Goal: Transaction & Acquisition: Subscribe to service/newsletter

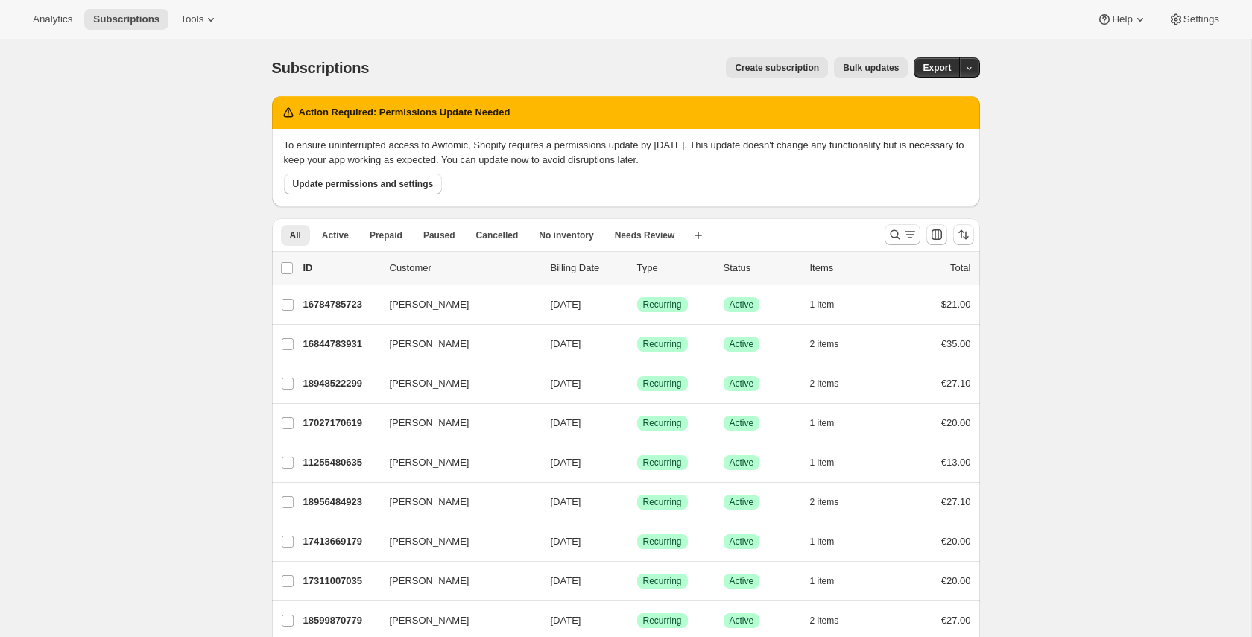
click at [756, 70] on span "Create subscription" at bounding box center [777, 68] width 84 height 12
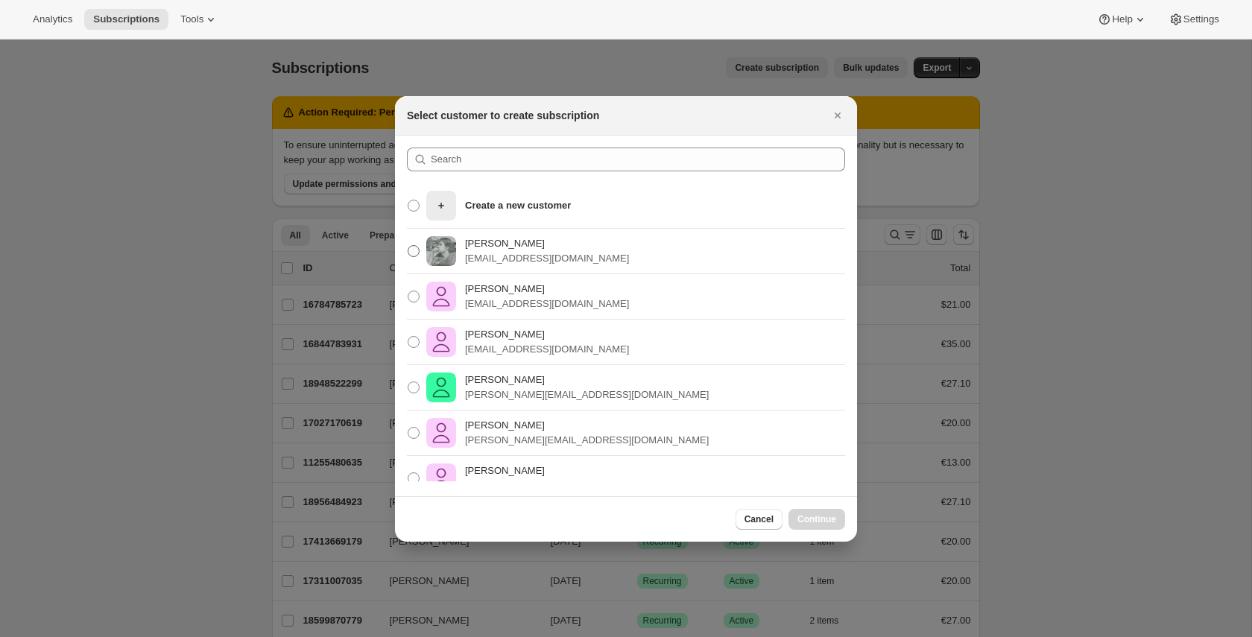
click at [577, 244] on p "[PERSON_NAME]" at bounding box center [547, 243] width 164 height 15
click at [408, 245] on input "[PERSON_NAME] [PERSON_NAME][EMAIL_ADDRESS][DOMAIN_NAME]" at bounding box center [408, 245] width 1 height 1
radio input "true"
click at [829, 524] on button "Continue" at bounding box center [816, 519] width 57 height 21
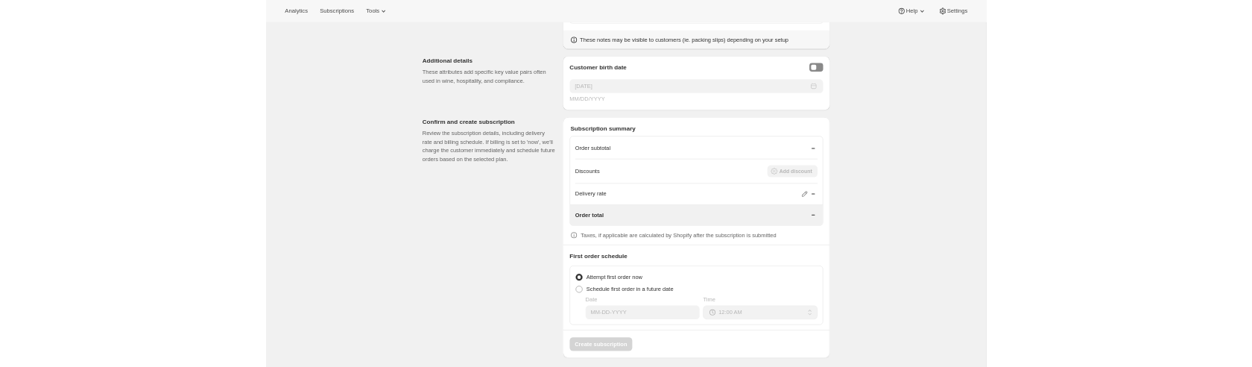
scroll to position [1651, 0]
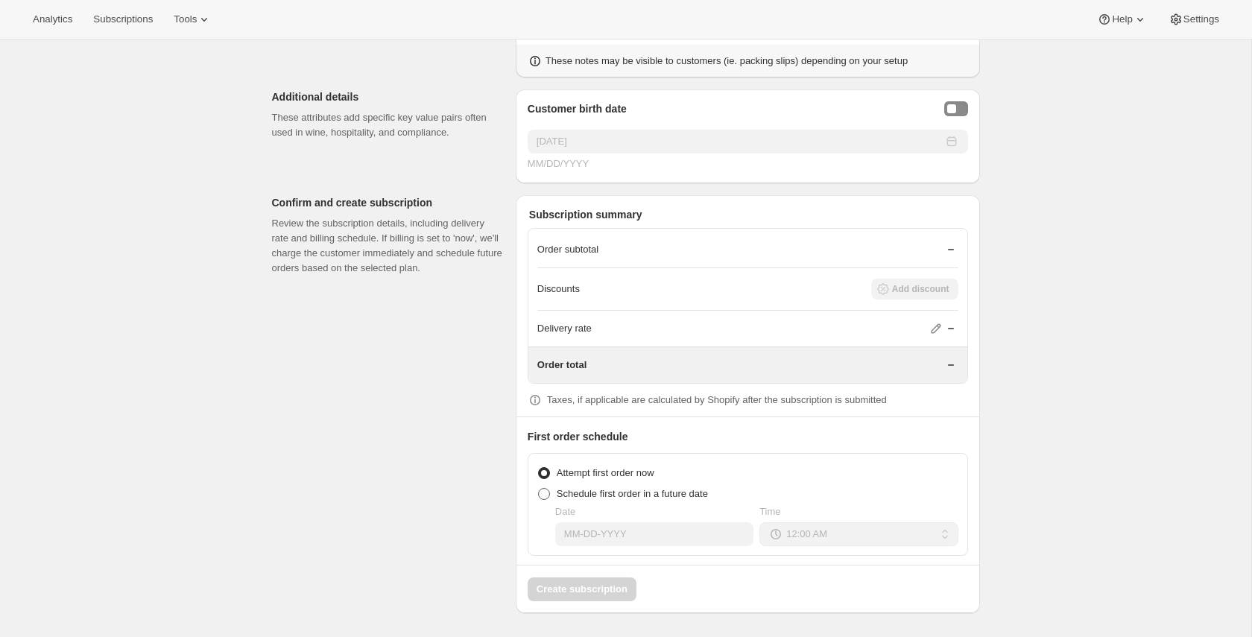
click at [632, 500] on span "Schedule first order in a future date" at bounding box center [632, 493] width 151 height 15
click at [539, 489] on input "Schedule first order in a future date" at bounding box center [538, 488] width 1 height 1
radio input "true"
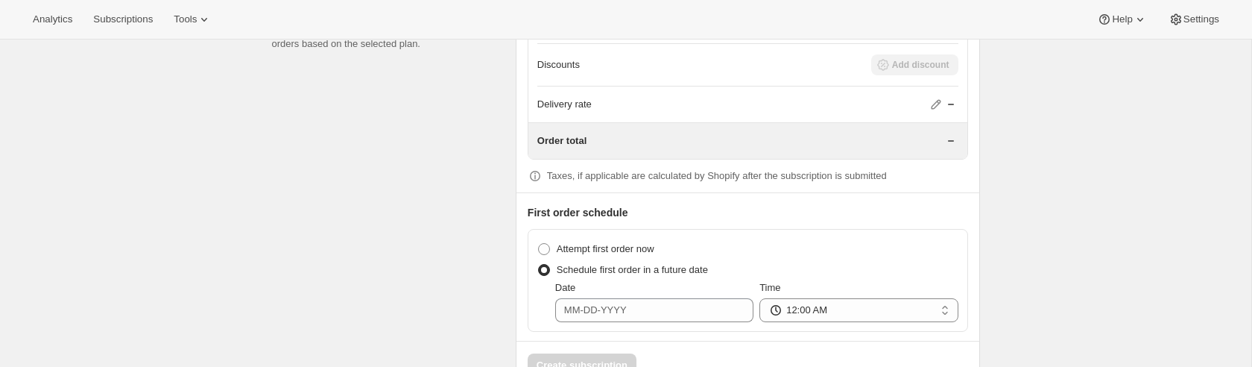
scroll to position [1880, 0]
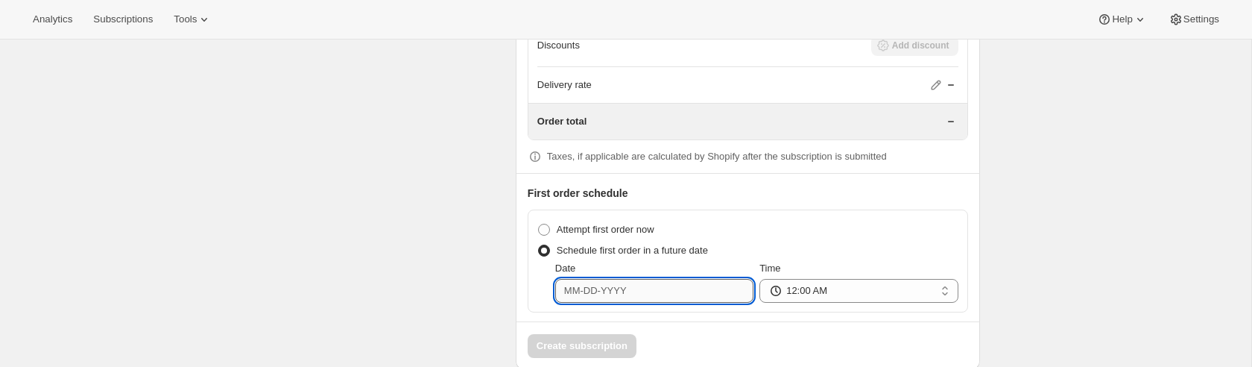
click at [676, 302] on input "Date" at bounding box center [654, 291] width 198 height 24
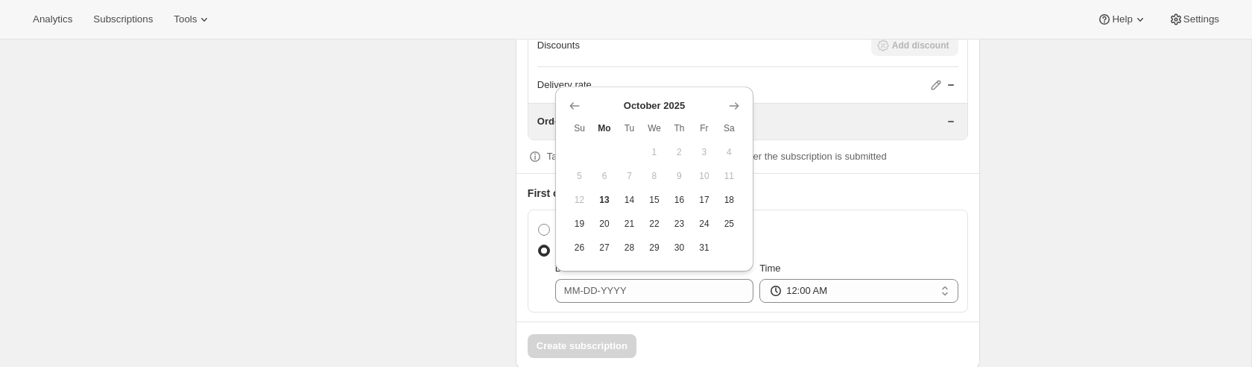
click at [754, 240] on div "Attempt first order now" at bounding box center [747, 229] width 421 height 21
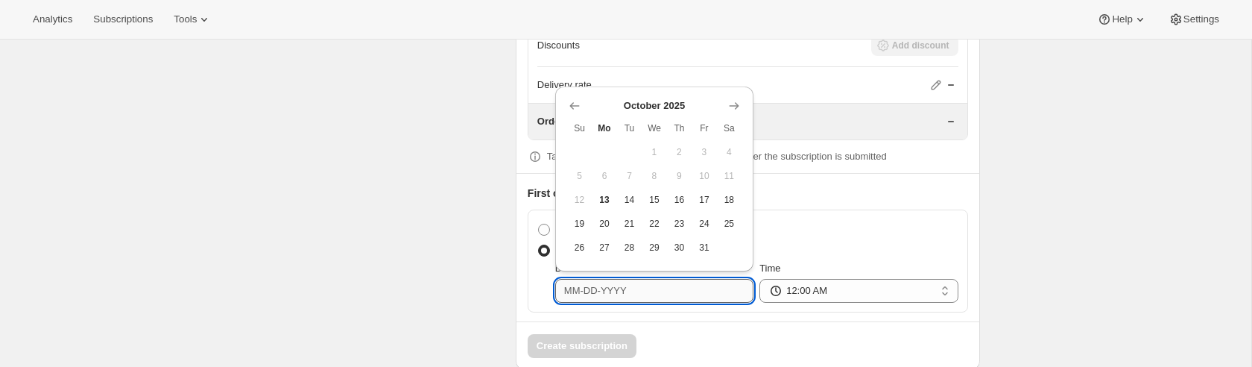
click at [675, 302] on input "Date" at bounding box center [654, 291] width 198 height 24
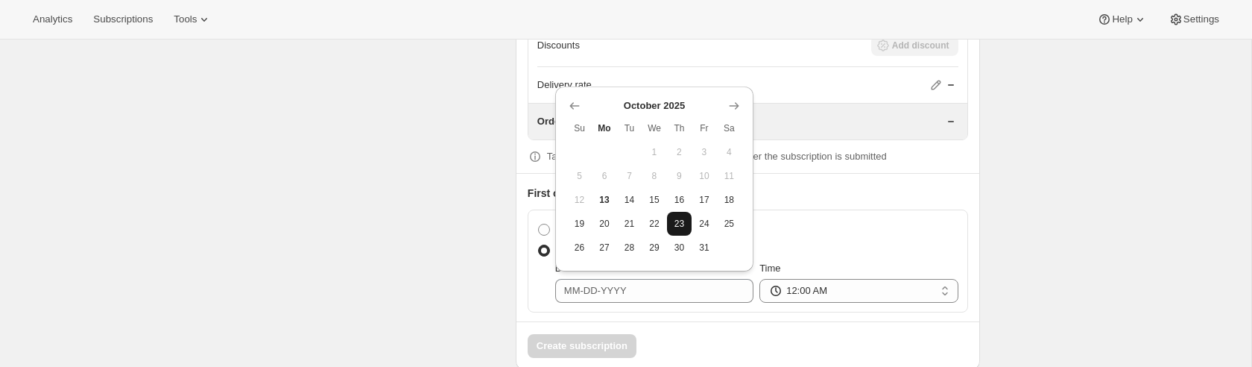
click at [672, 230] on button "23" at bounding box center [679, 224] width 25 height 24
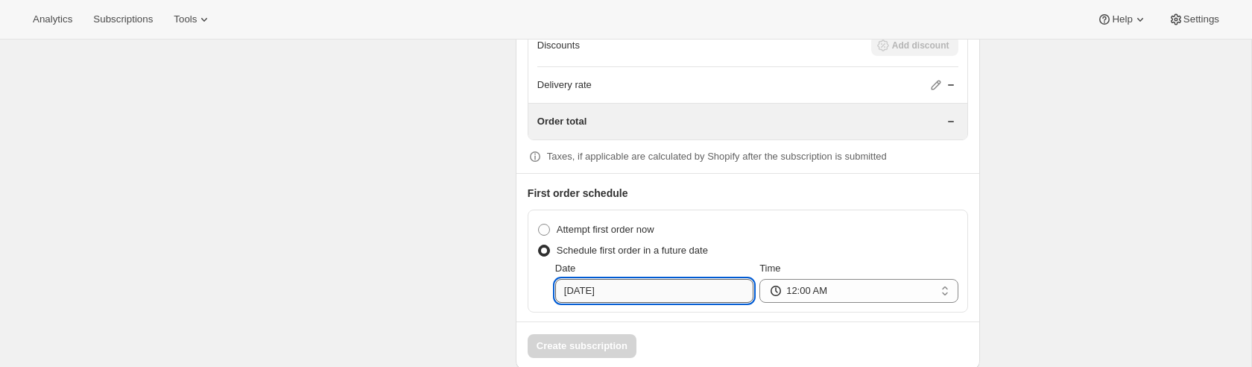
click at [735, 302] on input "[DATE]" at bounding box center [654, 291] width 198 height 24
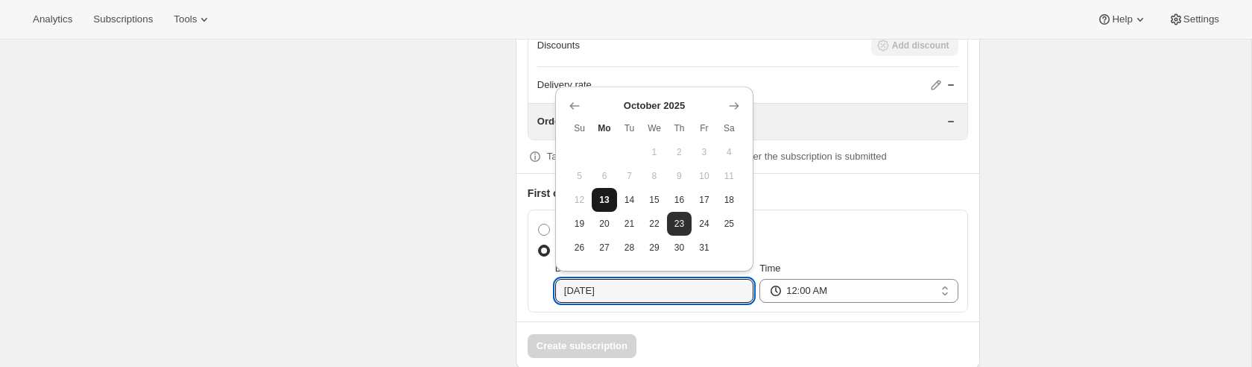
click at [602, 199] on span "13" at bounding box center [603, 200] width 13 height 12
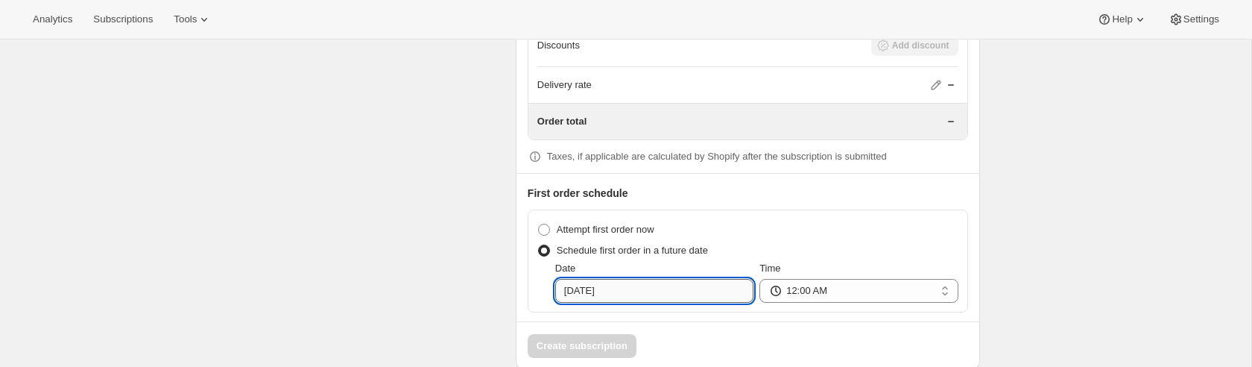
click at [642, 302] on input "[DATE]" at bounding box center [654, 291] width 198 height 24
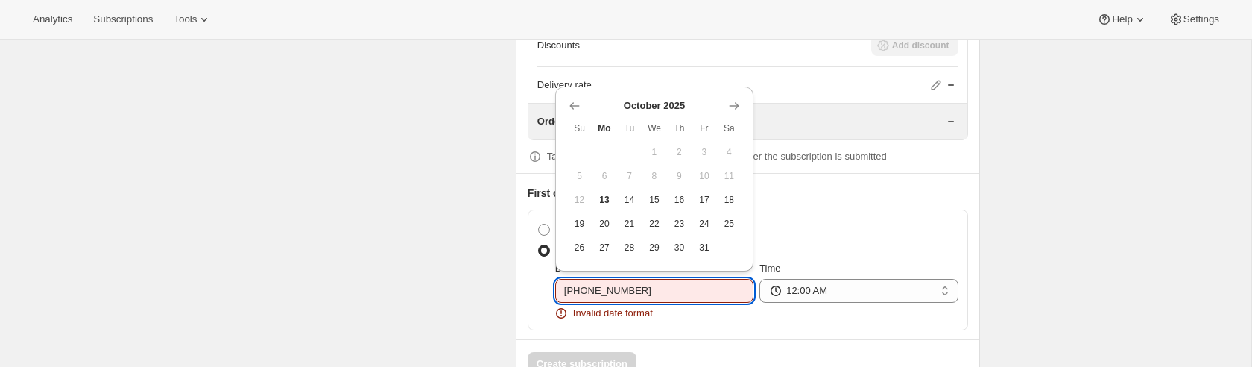
click at [638, 299] on input "[PHONE_NUMBER]" at bounding box center [654, 291] width 198 height 24
click at [671, 302] on input "[PHONE_NUMBER]" at bounding box center [654, 291] width 198 height 24
click at [605, 302] on input "[DATE]" at bounding box center [654, 291] width 198 height 24
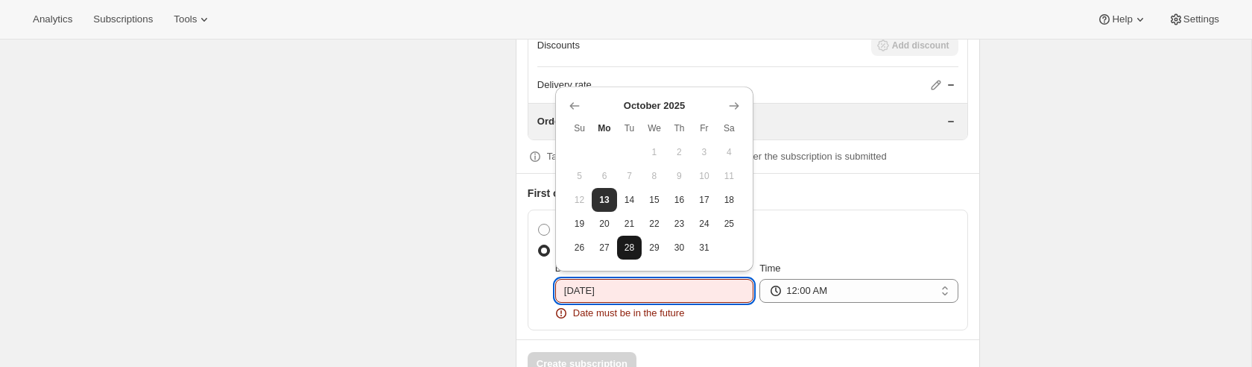
click at [630, 236] on button "28" at bounding box center [629, 247] width 25 height 24
type input "[DATE]"
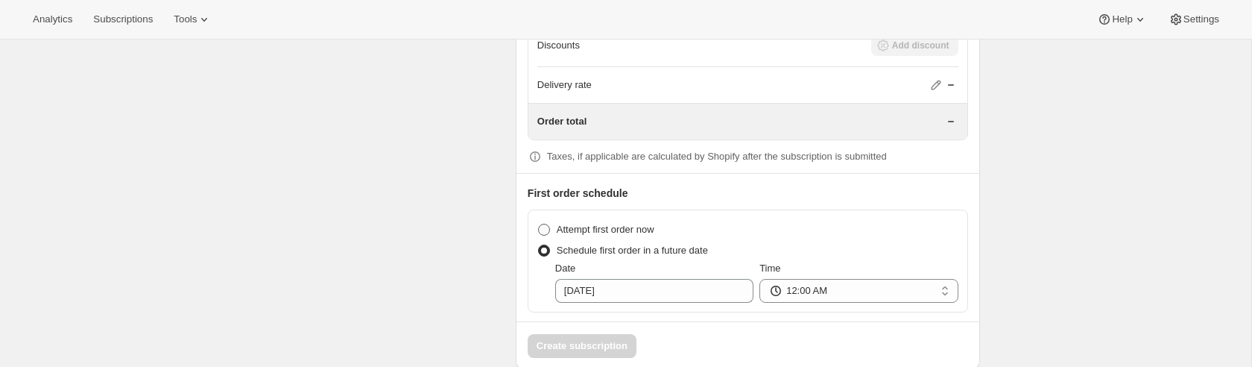
click at [602, 235] on span "Attempt first order now" at bounding box center [606, 229] width 98 height 11
click at [539, 224] on input "Attempt first order now" at bounding box center [538, 224] width 1 height 1
radio input "true"
click at [603, 256] on span "Schedule first order in a future date" at bounding box center [632, 249] width 151 height 11
click at [539, 245] on input "Schedule first order in a future date" at bounding box center [538, 244] width 1 height 1
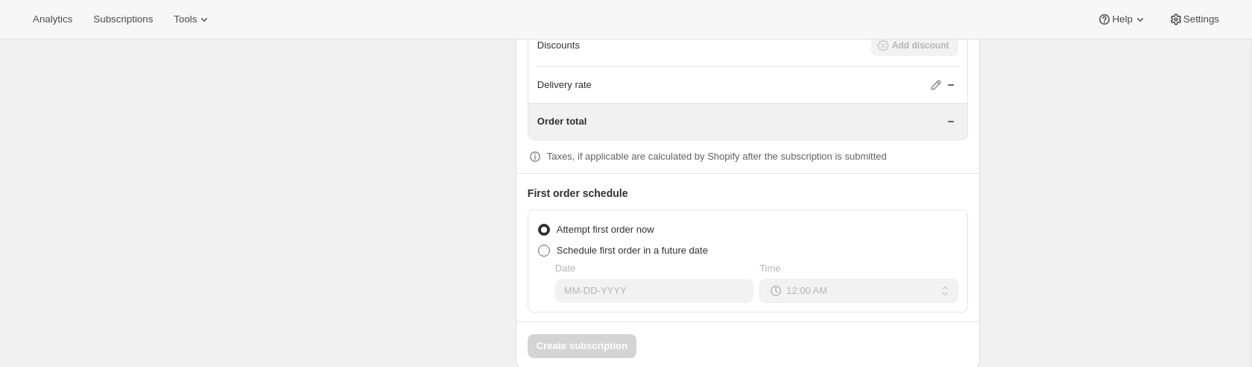
radio input "true"
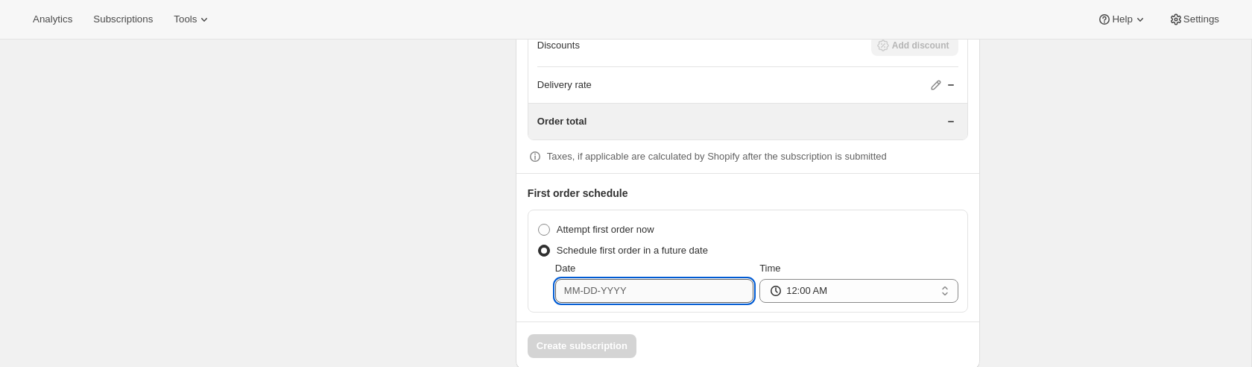
click at [612, 301] on input "Date" at bounding box center [654, 291] width 198 height 24
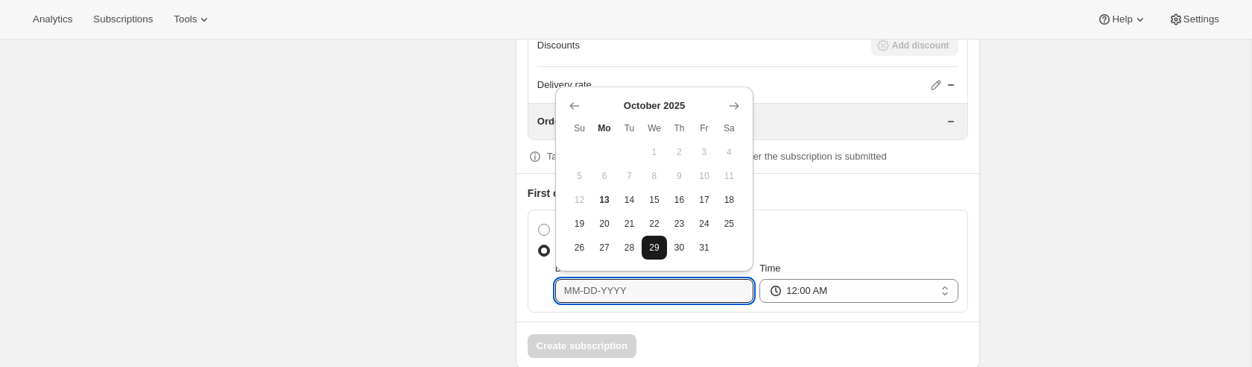
click at [643, 245] on button "29" at bounding box center [653, 247] width 25 height 24
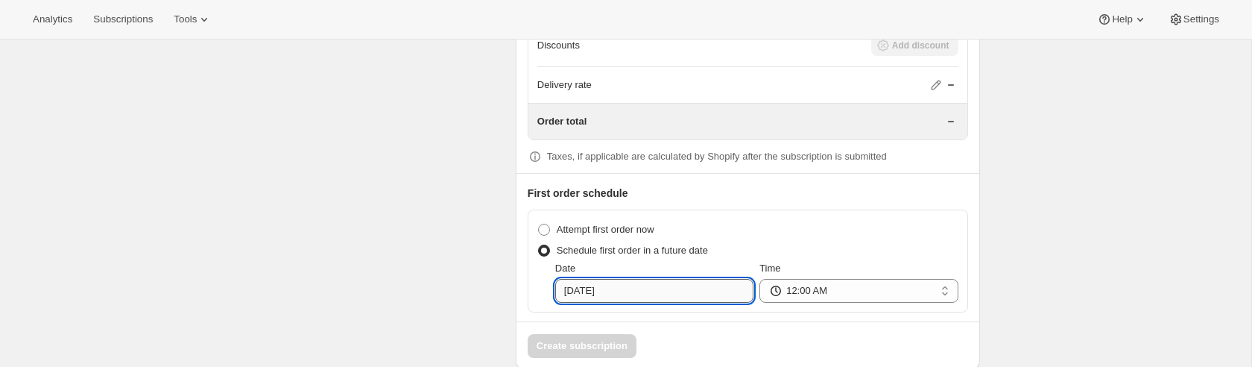
click at [625, 302] on input "[DATE]" at bounding box center [654, 291] width 198 height 24
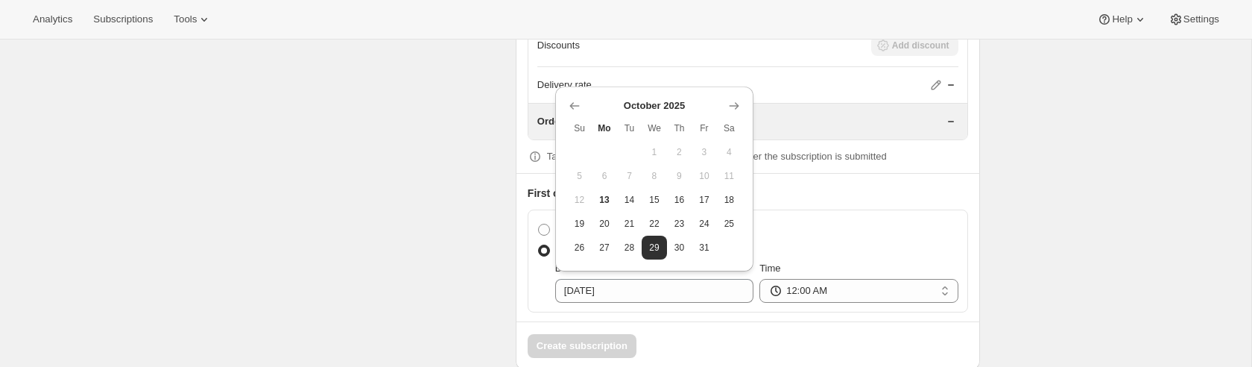
click at [670, 171] on button "9" at bounding box center [679, 176] width 25 height 24
click at [682, 175] on span "9" at bounding box center [679, 176] width 13 height 12
click at [682, 136] on th "Th" at bounding box center [679, 128] width 25 height 24
click at [577, 106] on icon "Show previous month, September 2025" at bounding box center [574, 105] width 10 height 7
click at [732, 106] on icon "Show next month, October 2025" at bounding box center [734, 105] width 10 height 7
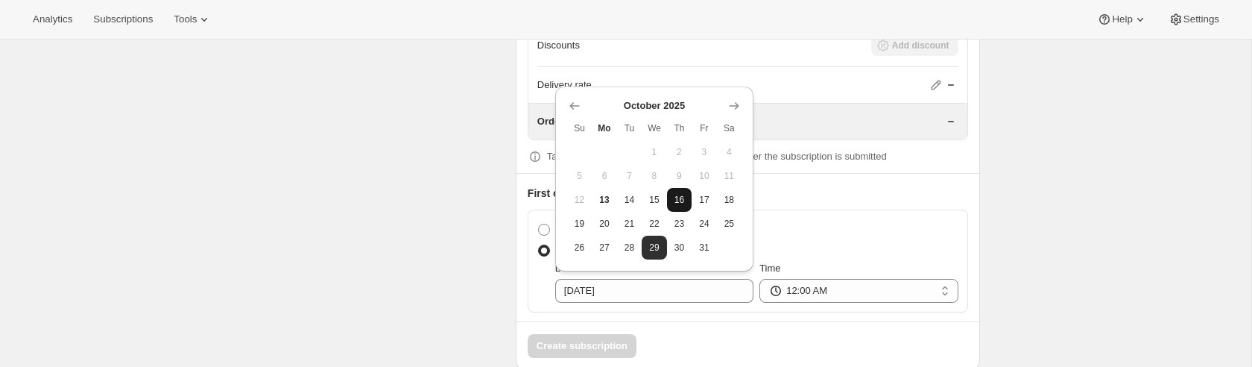
click at [689, 204] on button "16" at bounding box center [679, 200] width 25 height 24
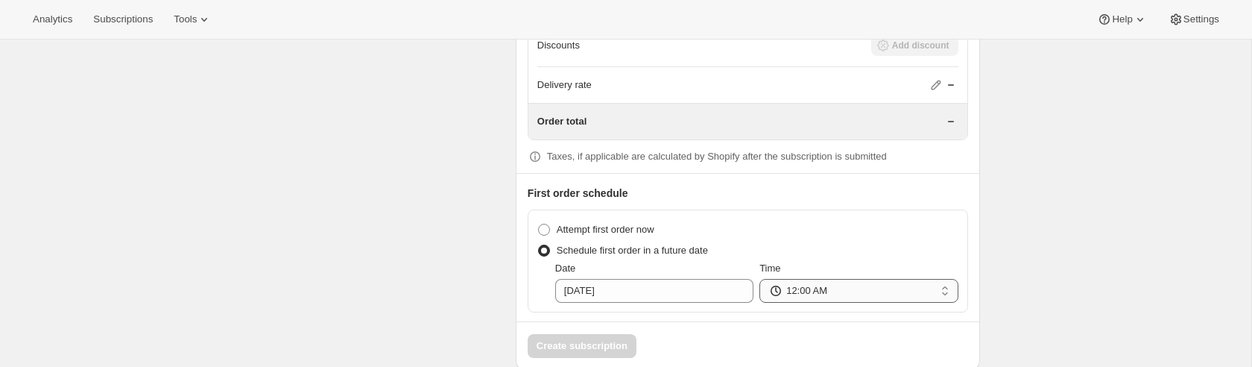
click at [796, 302] on select "12:00 AM 01:00 AM 02:00 AM 03:00 AM 04:00 AM 05:00 AM 06:00 AM 07:00 AM 08:00 A…" at bounding box center [858, 291] width 198 height 24
click at [759, 293] on select "12:00 AM 01:00 AM 02:00 AM 03:00 AM 04:00 AM 05:00 AM 06:00 AM 07:00 AM 08:00 A…" at bounding box center [858, 291] width 198 height 24
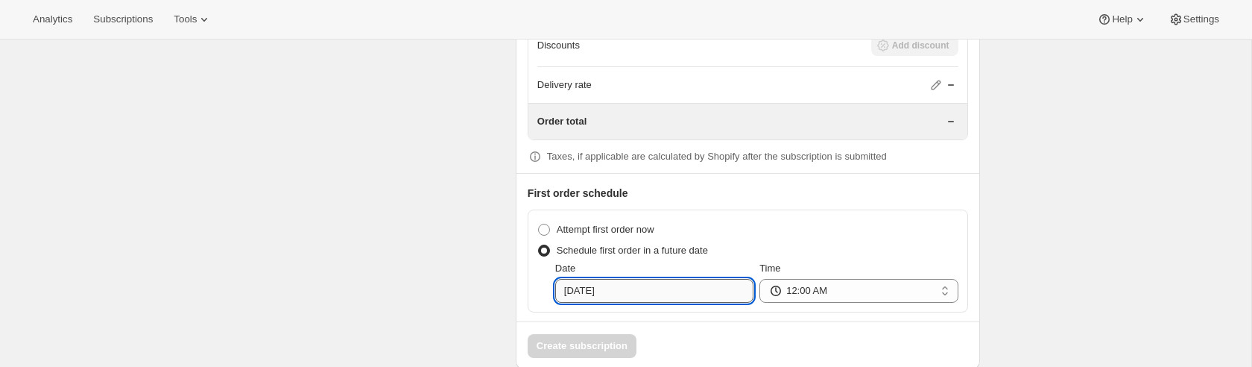
click at [689, 302] on input "[DATE]" at bounding box center [654, 291] width 198 height 24
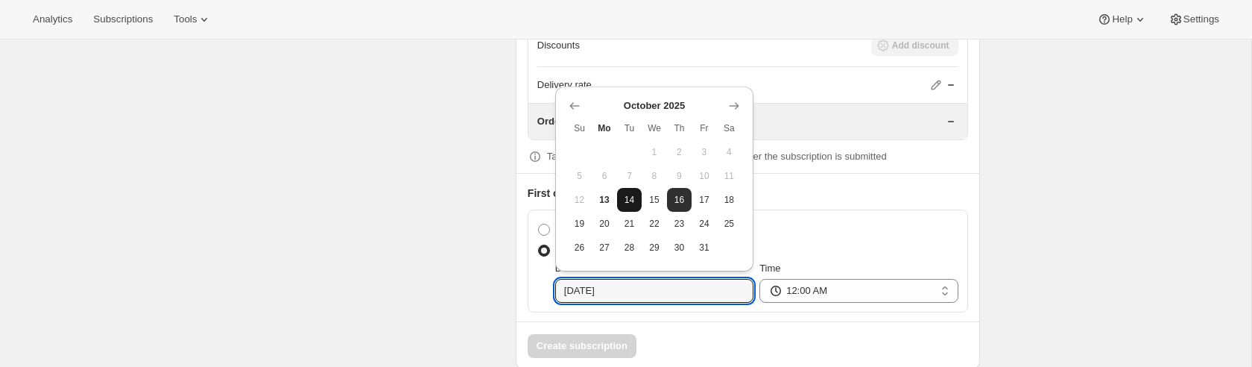
click at [633, 203] on span "14" at bounding box center [629, 200] width 13 height 12
type input "[DATE]"
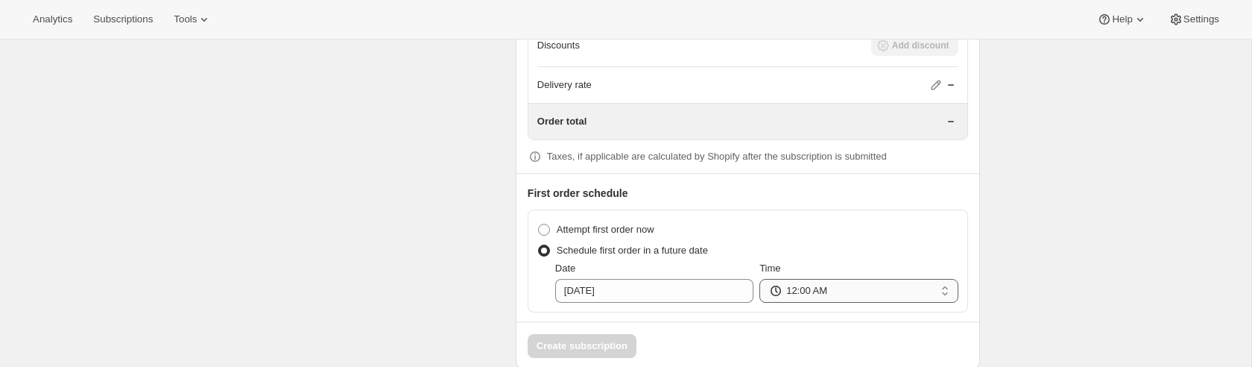
click at [849, 302] on select "12:00 AM 01:00 AM 02:00 AM 03:00 AM 04:00 AM 05:00 AM 06:00 AM 07:00 AM 08:00 A…" at bounding box center [858, 291] width 198 height 24
select select "02:00"
click at [759, 293] on select "12:00 AM 01:00 AM 02:00 AM 03:00 AM 04:00 AM 05:00 AM 06:00 AM 07:00 AM 08:00 A…" at bounding box center [858, 291] width 198 height 24
click at [843, 302] on select "12:00 AM 01:00 AM 02:00 AM 03:00 AM 04:00 AM 05:00 AM 06:00 AM 07:00 AM 08:00 A…" at bounding box center [858, 291] width 198 height 24
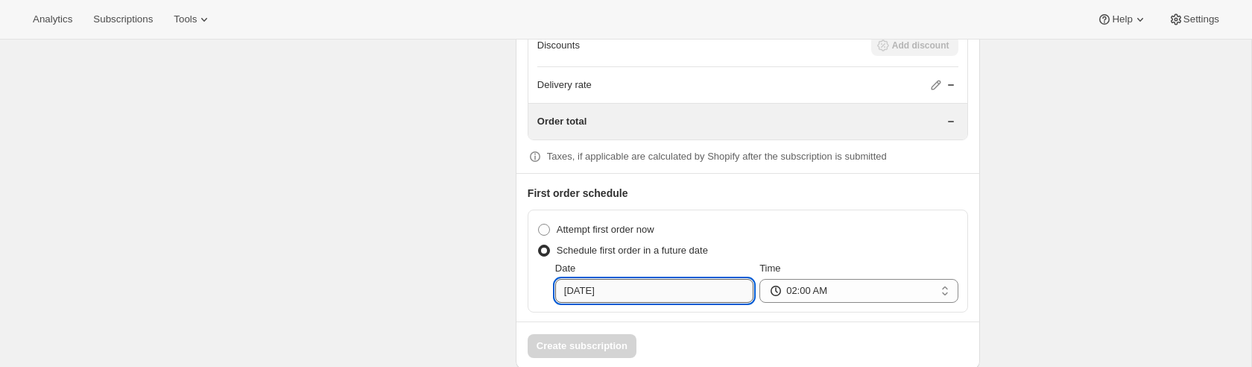
click at [658, 302] on input "[DATE]" at bounding box center [654, 291] width 198 height 24
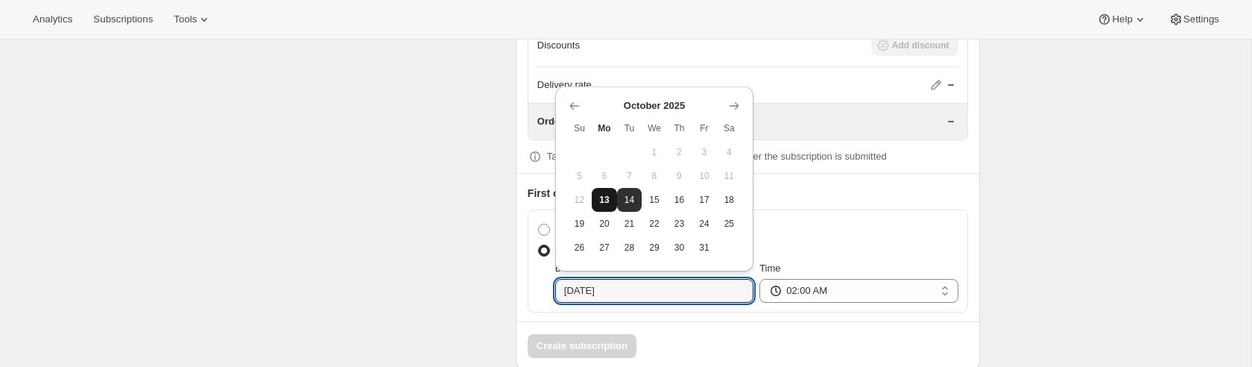
click at [603, 203] on span "13" at bounding box center [603, 200] width 13 height 12
type input "[DATE]"
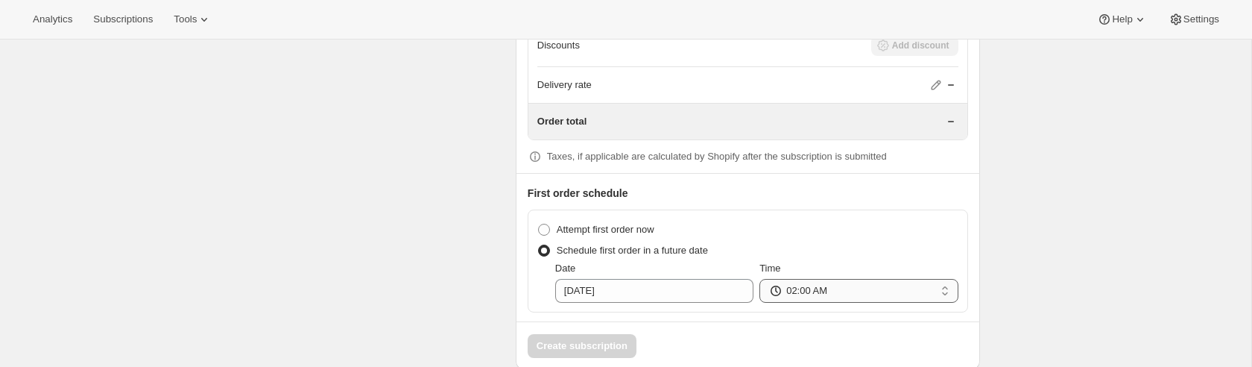
click at [862, 302] on select "12:00 AM 01:00 AM 02:00 AM 03:00 AM 04:00 AM 05:00 AM 06:00 AM 07:00 AM 08:00 A…" at bounding box center [858, 291] width 198 height 24
click at [759, 293] on select "12:00 AM 01:00 AM 02:00 AM 03:00 AM 04:00 AM 05:00 AM 06:00 AM 07:00 AM 08:00 A…" at bounding box center [858, 291] width 198 height 24
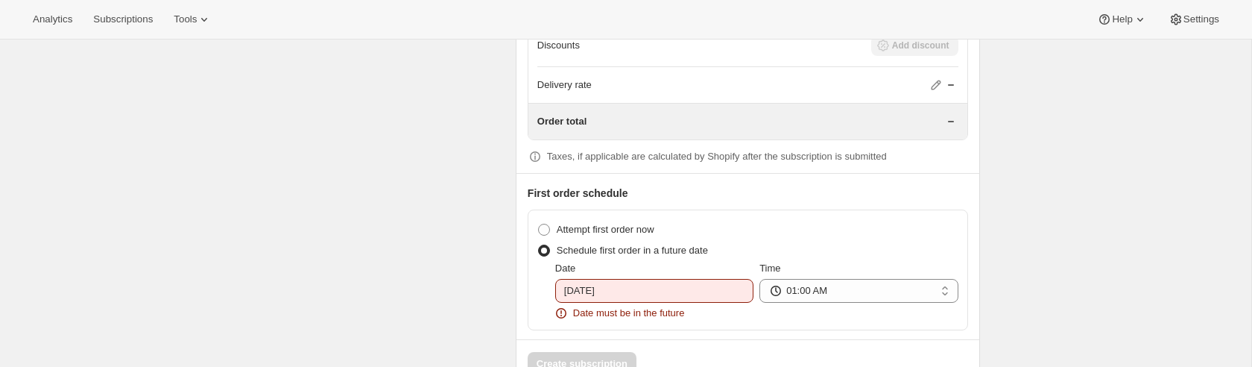
click at [813, 302] on select "12:00 AM 01:00 AM 02:00 AM 03:00 AM 04:00 AM 05:00 AM 06:00 AM 07:00 AM 08:00 A…" at bounding box center [858, 291] width 198 height 24
click at [759, 293] on select "12:00 AM 01:00 AM 02:00 AM 03:00 AM 04:00 AM 05:00 AM 06:00 AM 07:00 AM 08:00 A…" at bounding box center [858, 291] width 198 height 24
click at [812, 302] on select "12:00 AM 01:00 AM 02:00 AM 03:00 AM 04:00 AM 05:00 AM 06:00 AM 07:00 AM 08:00 A…" at bounding box center [858, 291] width 198 height 24
click at [759, 293] on select "12:00 AM 01:00 AM 02:00 AM 03:00 AM 04:00 AM 05:00 AM 06:00 AM 07:00 AM 08:00 A…" at bounding box center [858, 291] width 198 height 24
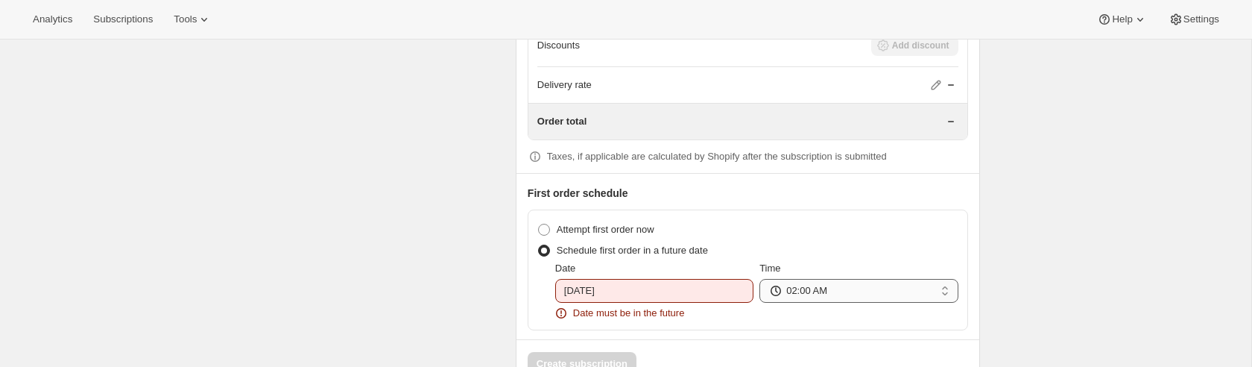
click at [820, 302] on select "12:00 AM 01:00 AM 02:00 AM 03:00 AM 04:00 AM 05:00 AM 06:00 AM 07:00 AM 08:00 A…" at bounding box center [858, 291] width 198 height 24
click at [759, 293] on select "12:00 AM 01:00 AM 02:00 AM 03:00 AM 04:00 AM 05:00 AM 06:00 AM 07:00 AM 08:00 A…" at bounding box center [858, 291] width 198 height 24
click at [826, 302] on select "12:00 AM 01:00 AM 02:00 AM 03:00 AM 04:00 AM 05:00 AM 06:00 AM 07:00 AM 08:00 A…" at bounding box center [858, 291] width 198 height 24
select select "05:00"
click at [759, 293] on select "12:00 AM 01:00 AM 02:00 AM 03:00 AM 04:00 AM 05:00 AM 06:00 AM 07:00 AM 08:00 A…" at bounding box center [858, 291] width 198 height 24
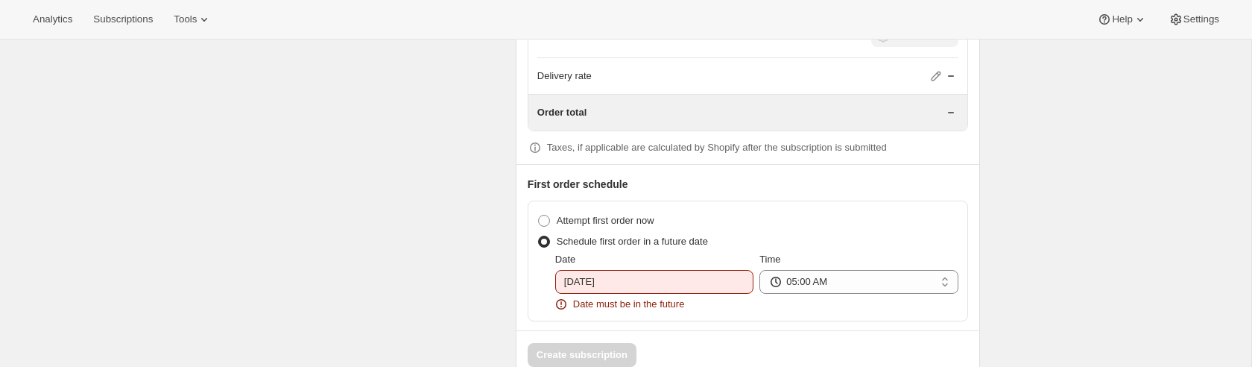
scroll to position [1939, 0]
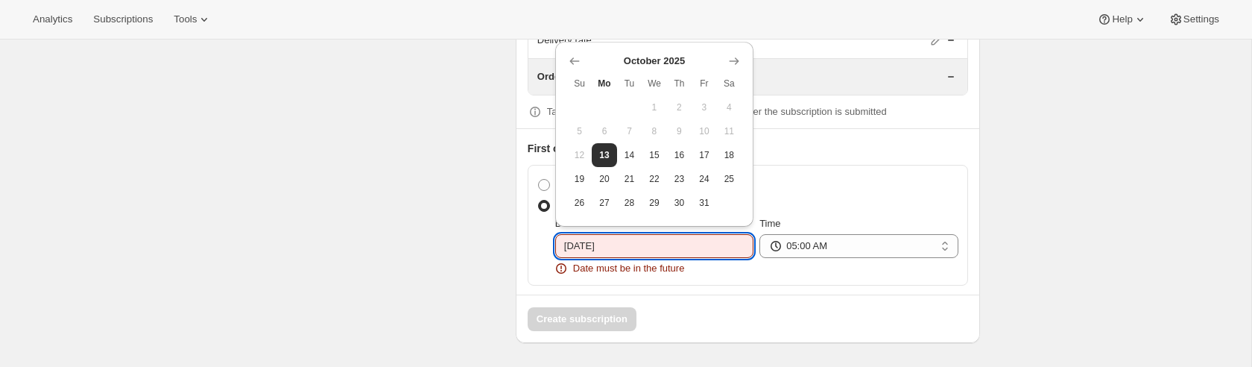
drag, startPoint x: 575, startPoint y: 252, endPoint x: 628, endPoint y: 229, distance: 57.7
click at [575, 252] on input "[DATE]" at bounding box center [654, 246] width 198 height 24
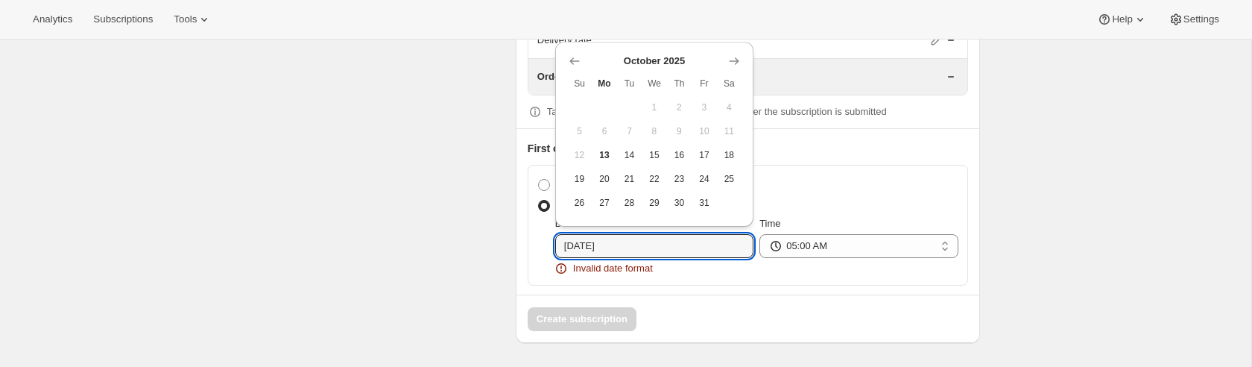
drag, startPoint x: 568, startPoint y: 247, endPoint x: 665, endPoint y: 229, distance: 98.5
click at [572, 247] on input "[DATE]" at bounding box center [654, 246] width 198 height 24
type input "[DATE]"
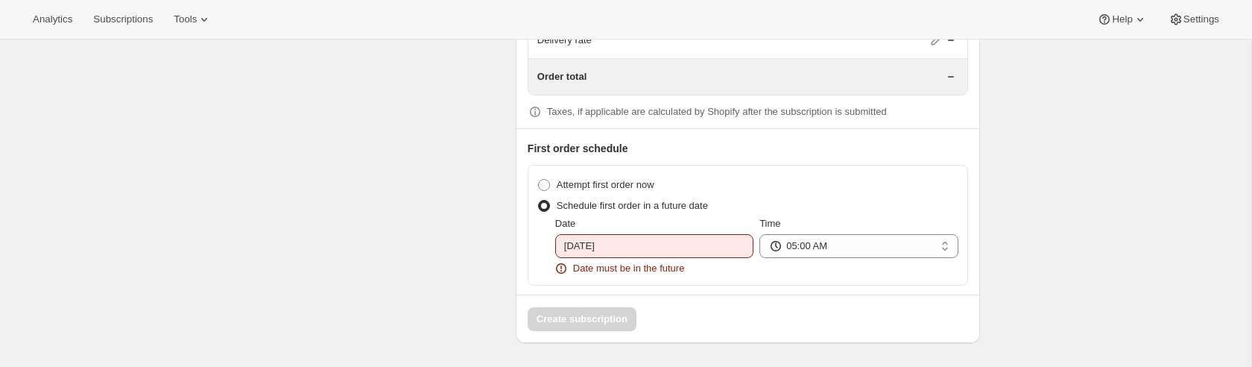
scroll to position [1935, 0]
